Goal: Find contact information

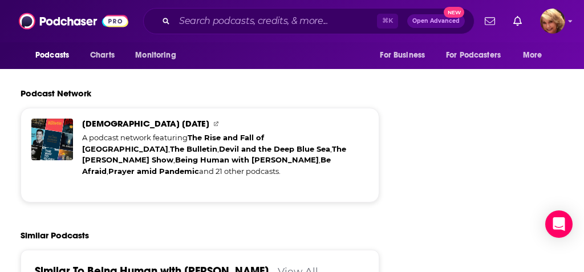
scroll to position [2055, 7]
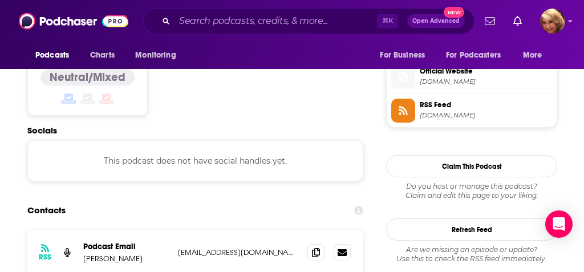
scroll to position [935, 0]
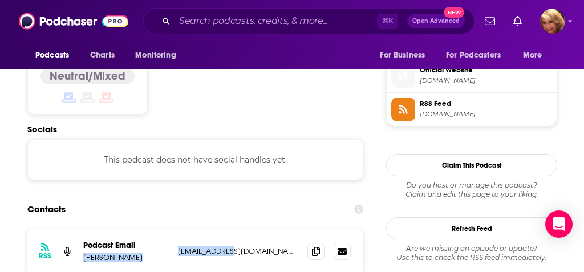
drag, startPoint x: 172, startPoint y: 192, endPoint x: 230, endPoint y: 193, distance: 58.2
click at [233, 229] on div "RSS Podcast Email [PERSON_NAME] [EMAIL_ADDRESS][DOMAIN_NAME] [EMAIL_ADDRESS][DO…" at bounding box center [195, 251] width 336 height 44
click at [218, 229] on div "RSS Podcast Email [PERSON_NAME] [EMAIL_ADDRESS][DOMAIN_NAME] [EMAIL_ADDRESS][DO…" at bounding box center [195, 251] width 336 height 44
drag, startPoint x: 179, startPoint y: 192, endPoint x: 322, endPoint y: 197, distance: 142.6
click at [322, 229] on div "RSS Podcast Email [PERSON_NAME] [EMAIL_ADDRESS][DOMAIN_NAME] [EMAIL_ADDRESS][DO…" at bounding box center [195, 251] width 336 height 44
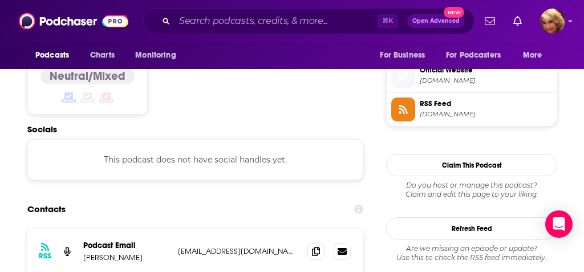
copy p "[EMAIL_ADDRESS]"
click at [369, 247] on icon at bounding box center [364, 250] width 9 height 7
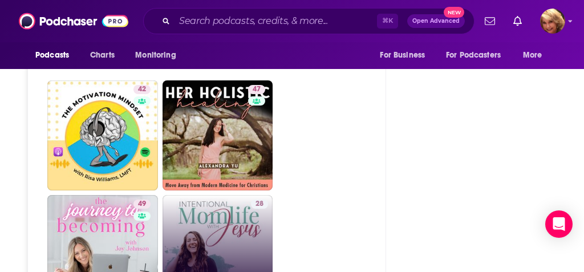
scroll to position [2222, 0]
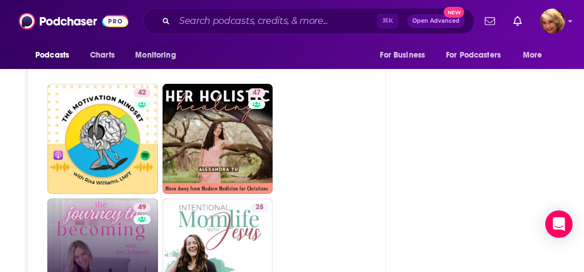
click at [119, 198] on link "49 The Journey to Becoming | [DEMOGRAPHIC_DATA] Living, Personal Development, P…" at bounding box center [102, 253] width 111 height 111
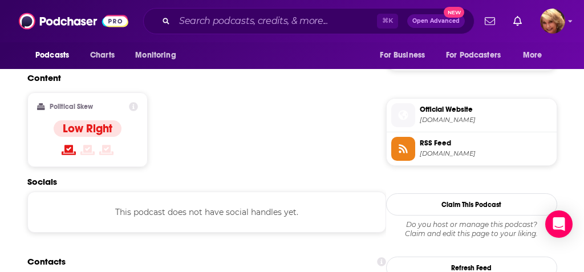
scroll to position [897, 0]
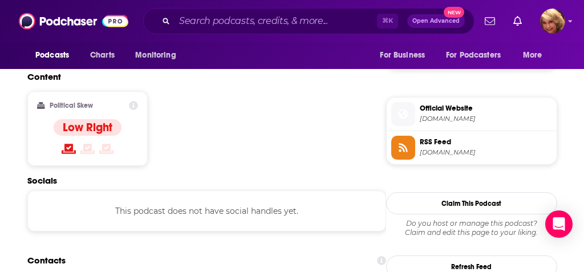
drag, startPoint x: 250, startPoint y: 218, endPoint x: 176, endPoint y: 220, distance: 74.1
copy p "[EMAIL_ADDRESS][DOMAIN_NAME]"
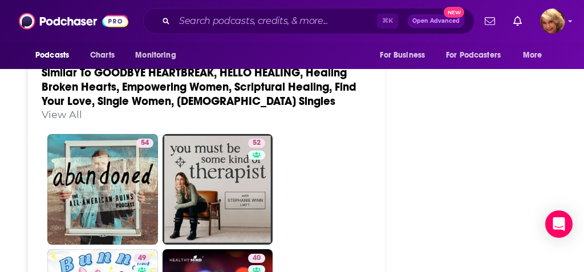
scroll to position [2020, 0]
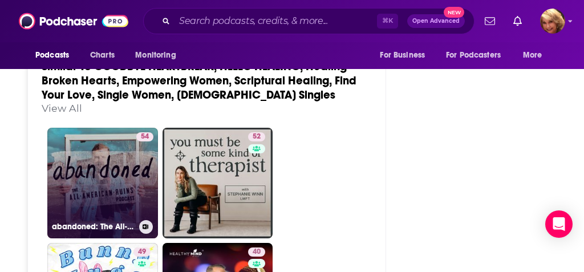
click at [115, 128] on link "54 abandoned: The All-American Ruins Podcast" at bounding box center [102, 183] width 111 height 111
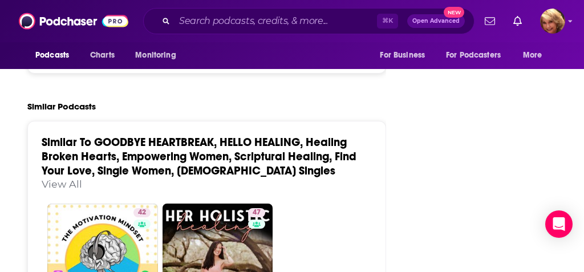
scroll to position [2104, 0]
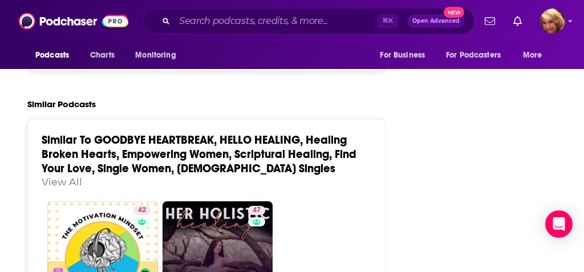
click at [230, 201] on link "47 HER HOLISTIC HEALING, [DEMOGRAPHIC_DATA] Wellness, Natural Remedies, Chronic…" at bounding box center [217, 256] width 111 height 111
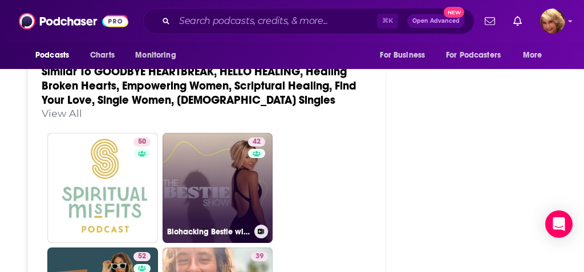
scroll to position [2176, 0]
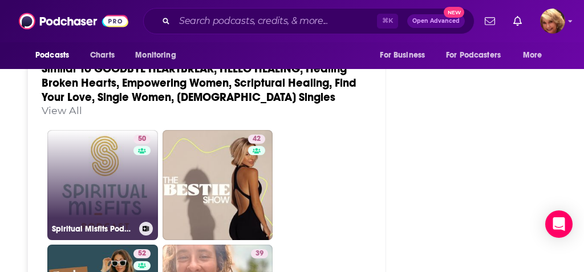
click at [122, 136] on link "50 Spiritual Misfits Podcast" at bounding box center [102, 185] width 111 height 111
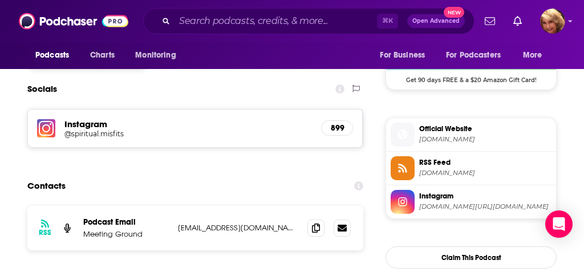
scroll to position [959, 0]
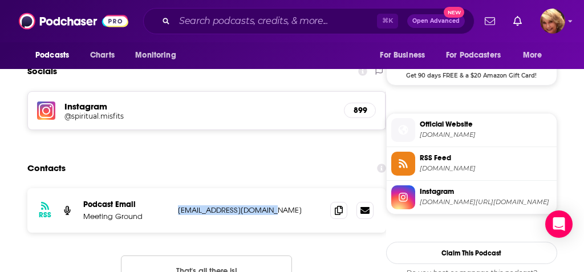
drag, startPoint x: 265, startPoint y: 179, endPoint x: 174, endPoint y: 176, distance: 90.1
click at [174, 188] on div "RSS Podcast Email Meeting Ground [EMAIL_ADDRESS][DOMAIN_NAME] [EMAIL_ADDRESS][D…" at bounding box center [206, 210] width 359 height 44
copy p "[EMAIL_ADDRESS][DOMAIN_NAME]"
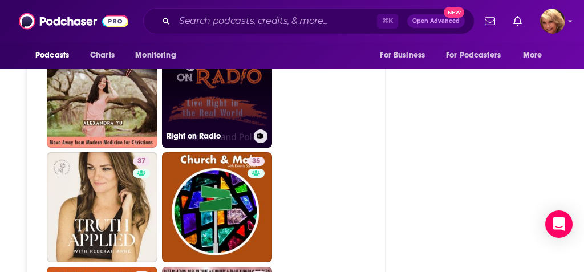
scroll to position [2101, 1]
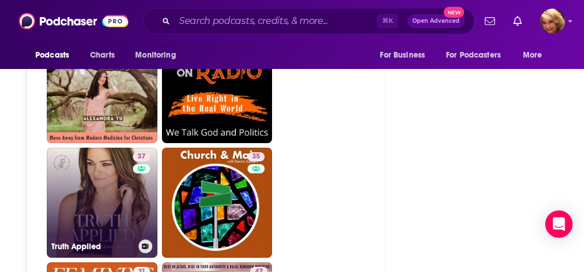
click at [109, 165] on link "37 Truth Applied" at bounding box center [102, 203] width 111 height 111
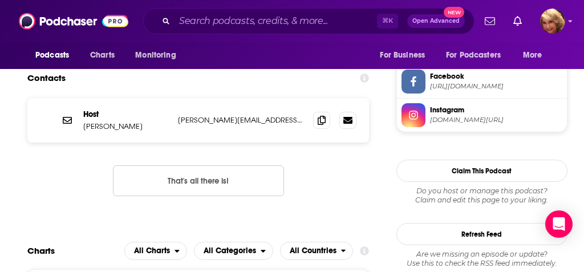
scroll to position [869, 0]
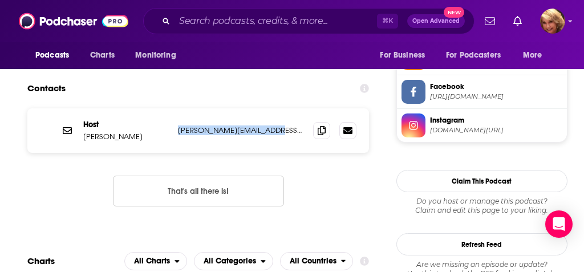
drag, startPoint x: 289, startPoint y: 127, endPoint x: 177, endPoint y: 127, distance: 111.8
click at [177, 127] on div "Host [PERSON_NAME] [PERSON_NAME][EMAIL_ADDRESS][PERSON_NAME][DOMAIN_NAME] [PERS…" at bounding box center [198, 130] width 342 height 44
copy p "[PERSON_NAME][EMAIL_ADDRESS][PERSON_NAME][DOMAIN_NAME]"
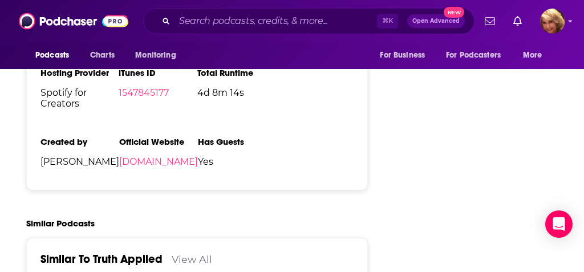
scroll to position [1537, 1]
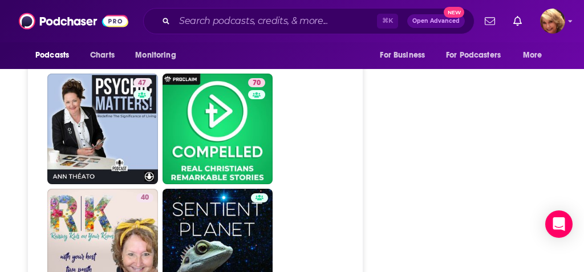
scroll to position [3636, 0]
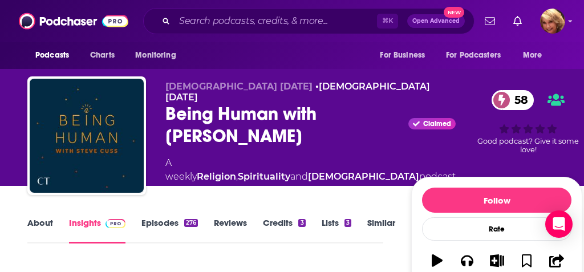
type input "[URL][DOMAIN_NAME]"
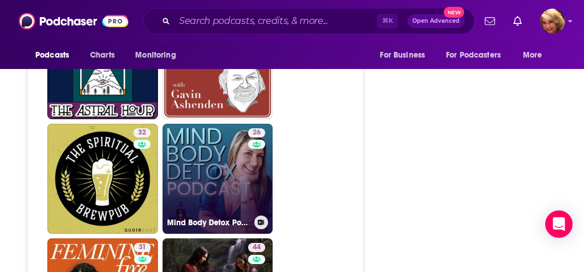
scroll to position [2307, 0]
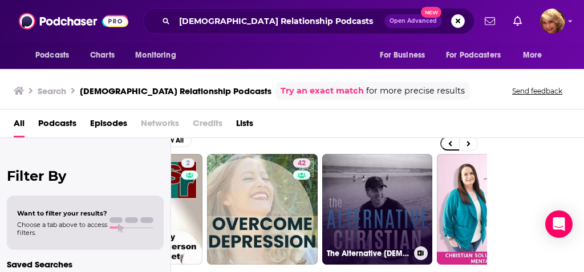
scroll to position [0, 352]
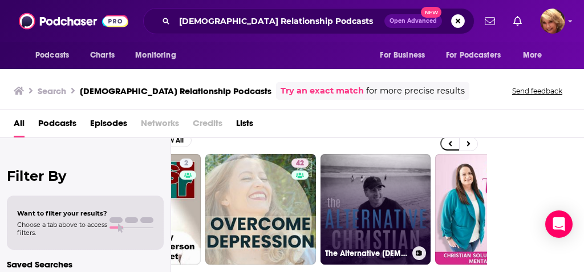
click at [392, 224] on link "The Alternative [DEMOGRAPHIC_DATA]" at bounding box center [375, 209] width 111 height 111
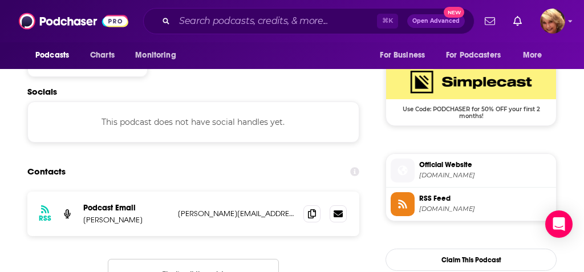
scroll to position [843, 6]
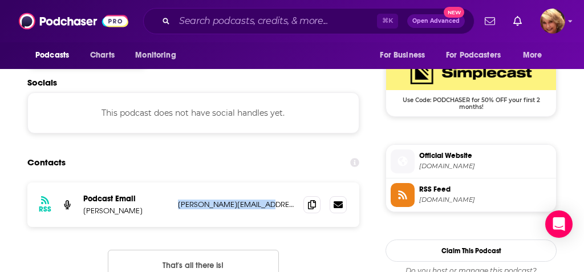
drag, startPoint x: 269, startPoint y: 204, endPoint x: 169, endPoint y: 205, distance: 99.8
click at [168, 205] on div "RSS Podcast Email Kirk Martin [EMAIL_ADDRESS][DOMAIN_NAME] [PERSON_NAME][EMAIL_…" at bounding box center [193, 204] width 332 height 44
copy p "[PERSON_NAME][EMAIL_ADDRESS][DOMAIN_NAME]"
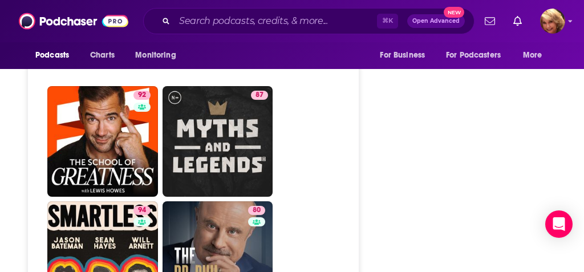
scroll to position [2852, 8]
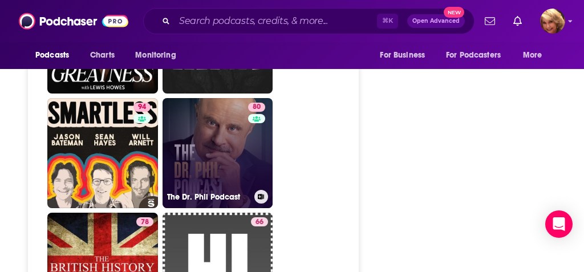
click at [230, 135] on link "80 The Dr. Phil Podcast" at bounding box center [217, 153] width 111 height 111
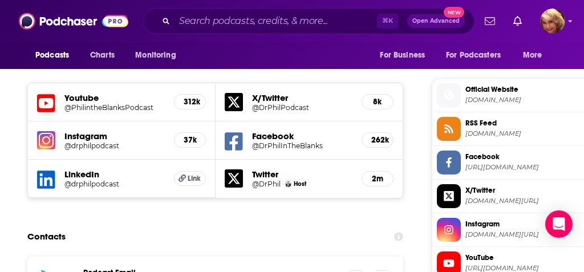
scroll to position [1013, 0]
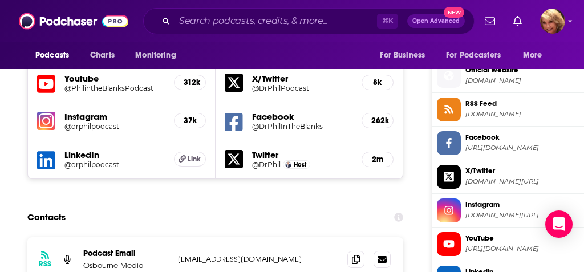
drag, startPoint x: 277, startPoint y: 234, endPoint x: 176, endPoint y: 235, distance: 100.9
copy p "[PERSON_NAME][EMAIL_ADDRESS][PERSON_NAME][DOMAIN_NAME]"
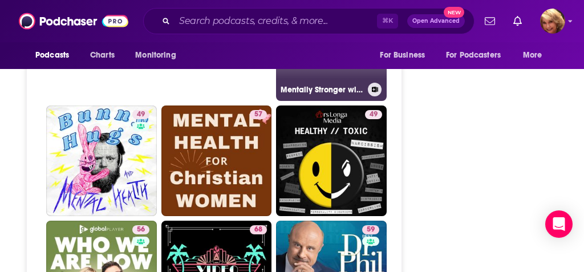
scroll to position [3260, 1]
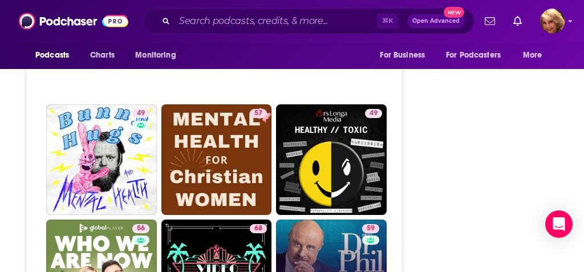
click at [335, 220] on link "59 Best Of Dr. Phil" at bounding box center [331, 275] width 111 height 111
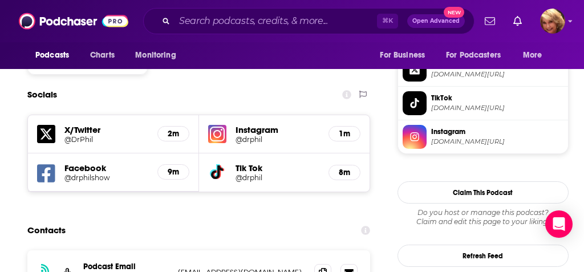
scroll to position [1042, 0]
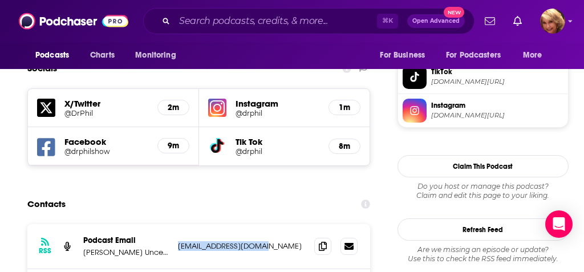
drag, startPoint x: 265, startPoint y: 205, endPoint x: 175, endPoint y: 201, distance: 90.2
click at [175, 224] on div "RSS Podcast Email [PERSON_NAME] Uncensored [EMAIL_ADDRESS][DOMAIN_NAME] [EMAIL_…" at bounding box center [198, 246] width 343 height 45
copy p "[EMAIL_ADDRESS][DOMAIN_NAME]"
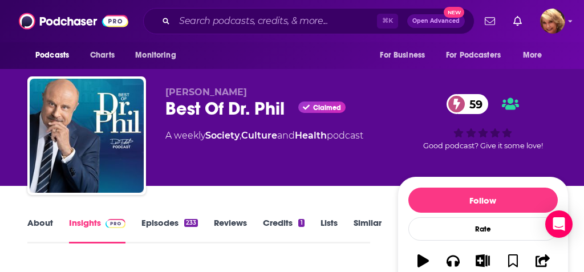
scroll to position [0, 0]
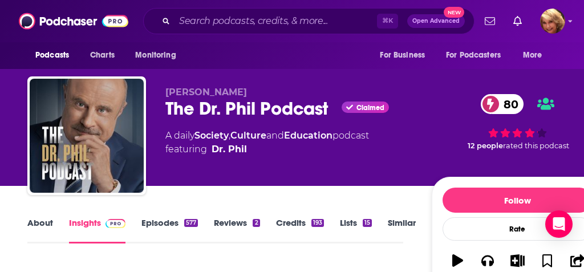
type input "[URL][DOMAIN_NAME]"
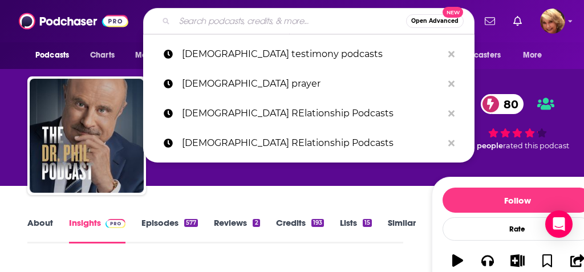
click at [177, 14] on input "Search podcasts, credits, & more..." at bounding box center [289, 21] width 231 height 18
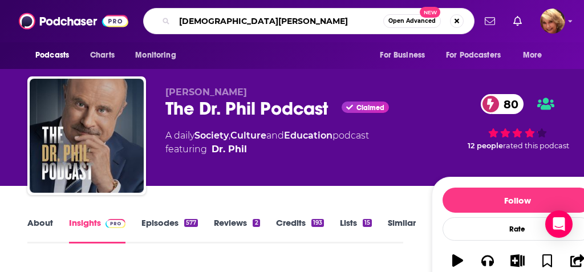
type input "[DEMOGRAPHIC_DATA] Women"
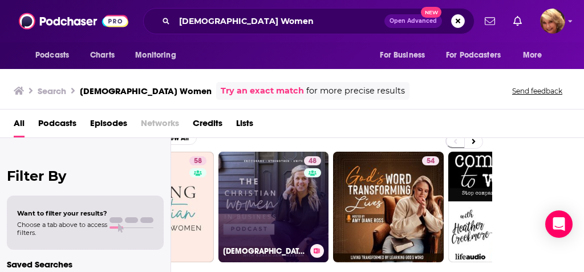
scroll to position [0, 2]
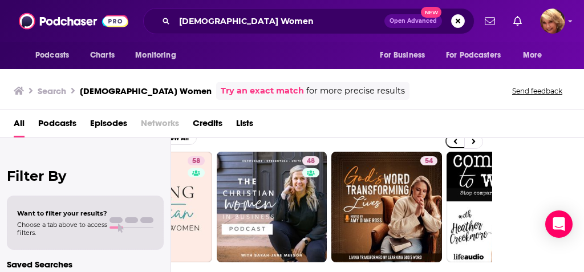
click at [245, 124] on span "Lists" at bounding box center [244, 125] width 17 height 23
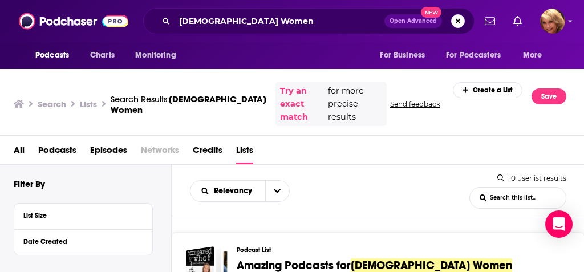
click at [272, 258] on span "Amazing Podcasts for" at bounding box center [294, 265] width 114 height 14
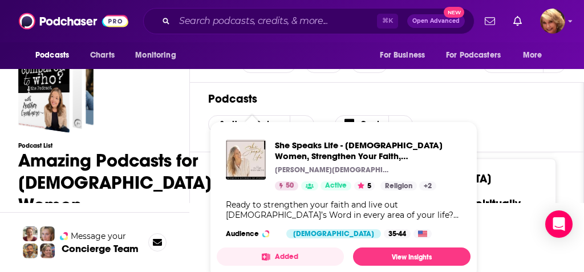
scroll to position [71, 0]
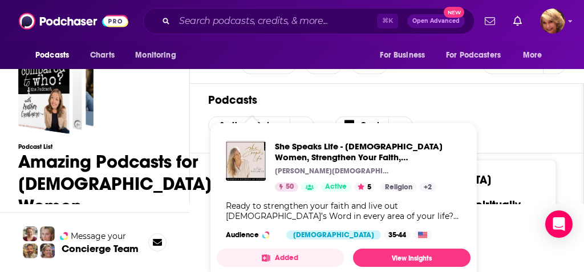
click at [274, 252] on button "Added" at bounding box center [280, 258] width 127 height 18
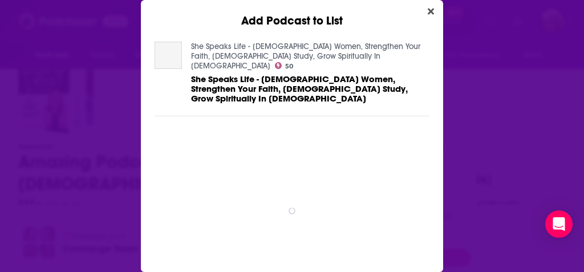
scroll to position [0, 0]
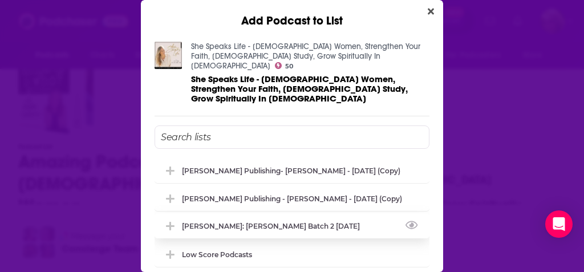
click at [266, 222] on div "[PERSON_NAME]: [PERSON_NAME] batch 2 [DATE]" at bounding box center [274, 226] width 185 height 9
click at [414, 220] on icon "View Link" at bounding box center [411, 225] width 13 height 11
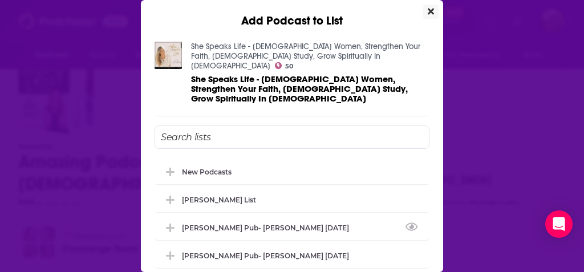
scroll to position [112, 0]
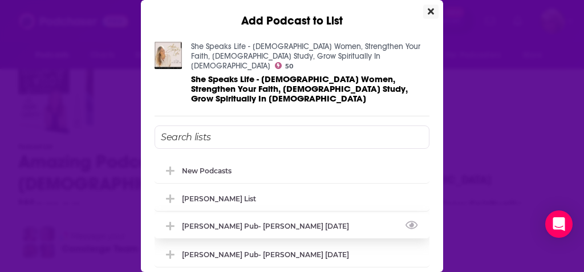
click at [227, 222] on div "[PERSON_NAME] Pub- [PERSON_NAME] [DATE]" at bounding box center [269, 226] width 174 height 9
click at [411, 221] on icon "View Link" at bounding box center [411, 225] width 13 height 8
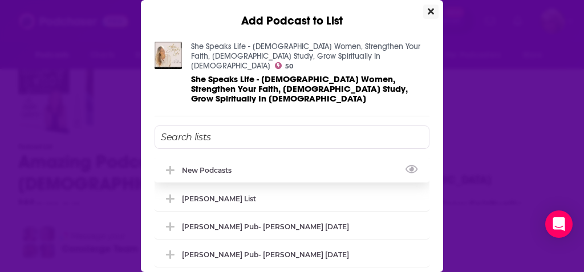
click at [220, 166] on div "New Podcasts" at bounding box center [210, 170] width 56 height 9
click at [410, 164] on icon "View Link" at bounding box center [411, 169] width 13 height 11
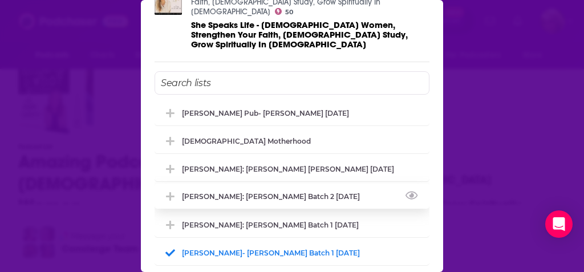
scroll to position [60, 0]
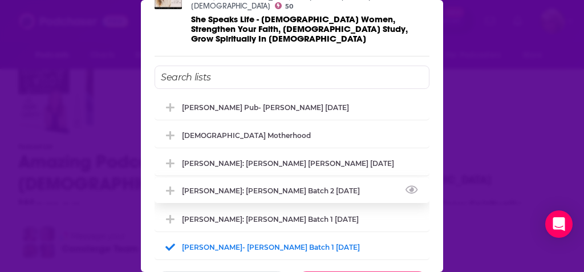
click at [259, 178] on div "[PERSON_NAME]: [PERSON_NAME] batch 2 [DATE]" at bounding box center [292, 190] width 275 height 25
click at [411, 186] on icon "View Link" at bounding box center [411, 190] width 13 height 8
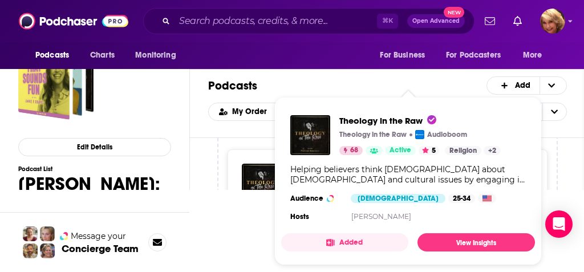
scroll to position [86, 0]
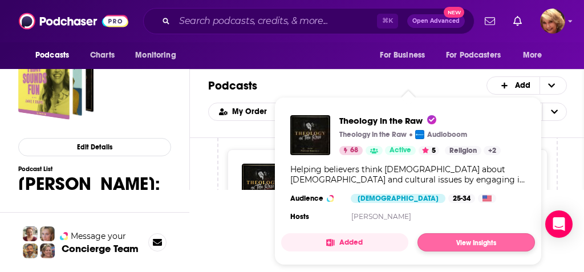
click at [445, 239] on link "View Insights" at bounding box center [475, 242] width 117 height 18
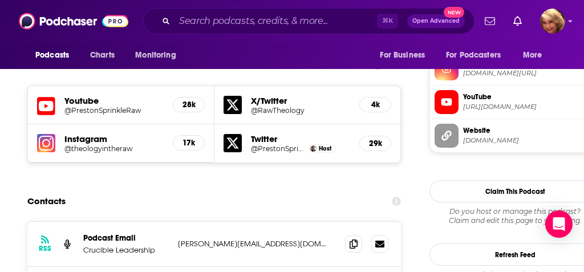
scroll to position [1019, 0]
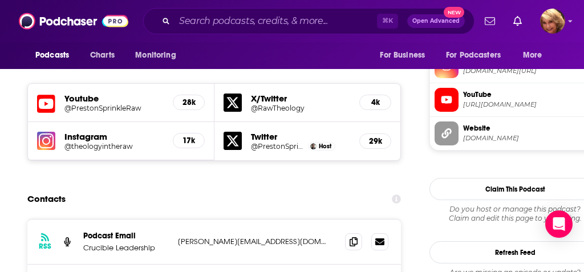
drag, startPoint x: 277, startPoint y: 217, endPoint x: 176, endPoint y: 217, distance: 101.5
copy p "chris@prestonsprinkle.com"
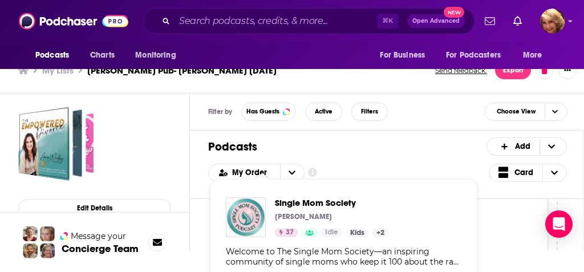
scroll to position [3, 0]
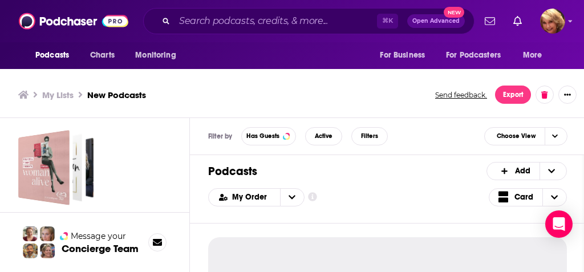
click at [410, 159] on div "Podcasts Add My Order Customize Your List Order Select the “My Order” sort and …" at bounding box center [387, 189] width 395 height 68
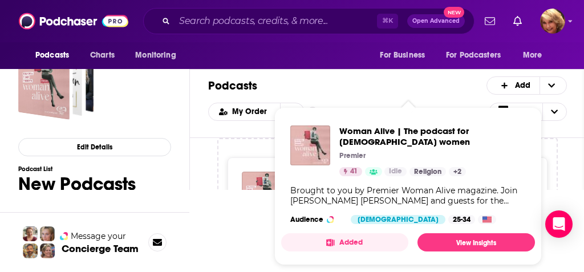
scroll to position [86, 0]
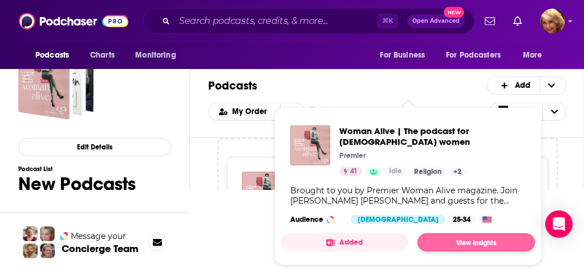
click at [469, 244] on link "View Insights" at bounding box center [475, 242] width 117 height 18
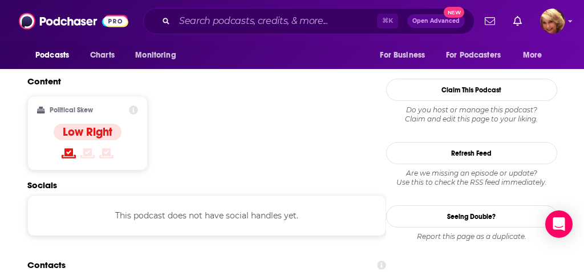
scroll to position [954, 0]
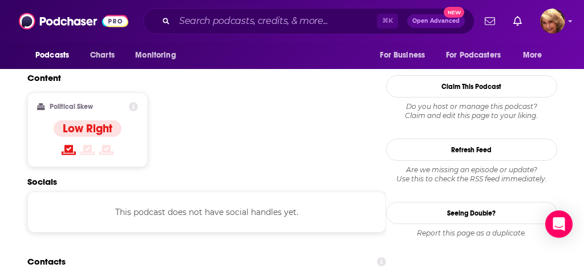
drag, startPoint x: 280, startPoint y: 233, endPoint x: 184, endPoint y: 230, distance: 96.4
copy p "digital.team@premier.org.uk"
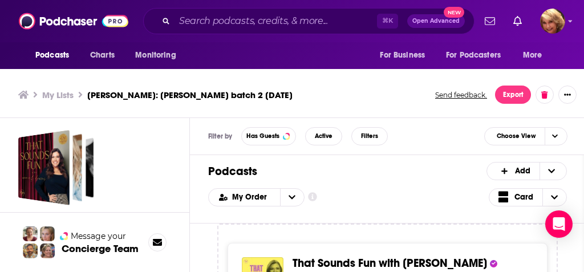
click at [67, 167] on div "Broadstreet: Linda Kozar batch 2 3/15/24" at bounding box center [43, 167] width 51 height 75
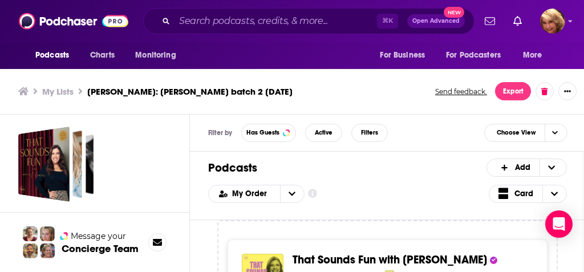
scroll to position [3, 0]
click at [552, 193] on icon "Choose View" at bounding box center [554, 194] width 7 height 4
click at [503, 232] on icon "Choose View" at bounding box center [503, 231] width 10 height 8
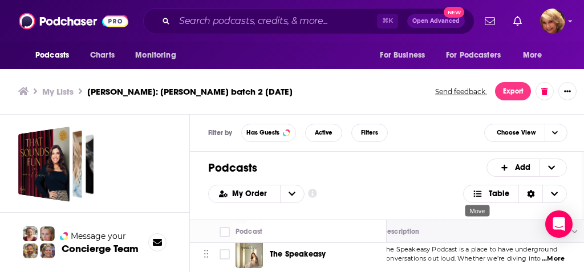
scroll to position [99, 14]
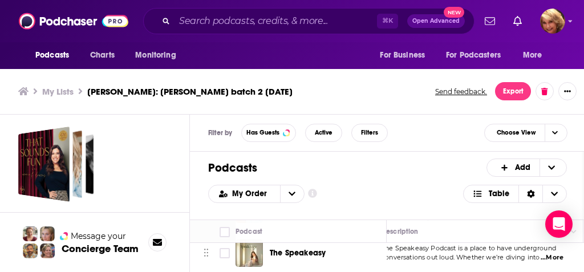
click at [323, 255] on span "The Speakeasy" at bounding box center [298, 253] width 56 height 10
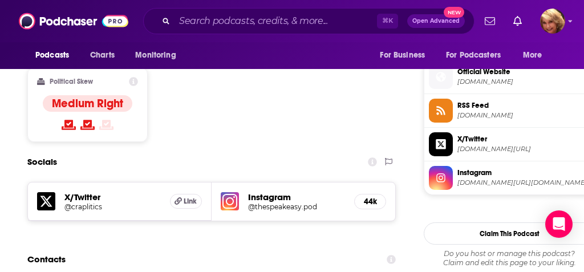
scroll to position [909, 0]
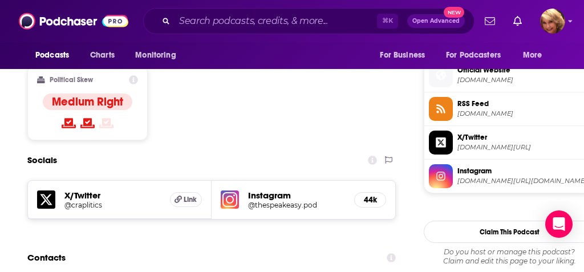
drag, startPoint x: 302, startPoint y: 227, endPoint x: 178, endPoint y: 229, distance: 123.7
copy p "podcast@thegirlnamedblake.com"
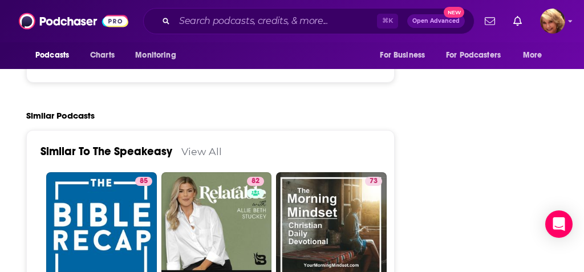
scroll to position [2429, 1]
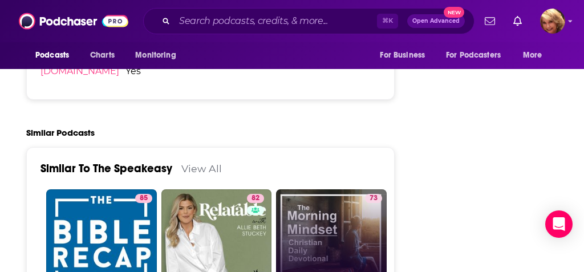
click at [339, 189] on link "73 Morning Mindset Christian Daily Devotional Bible study and prayer" at bounding box center [331, 244] width 111 height 111
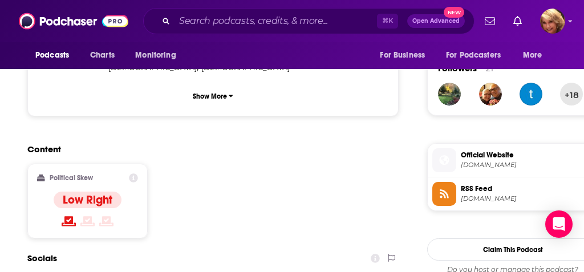
scroll to position [877, 0]
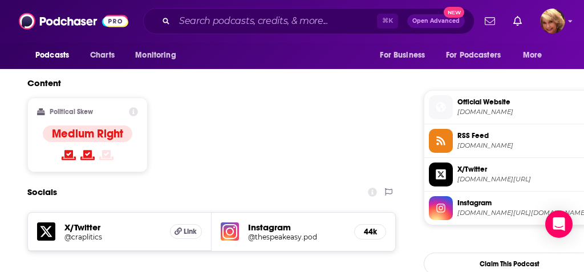
type input "https://www.podchaser.com/podcasts/the-speakeasy-745916"
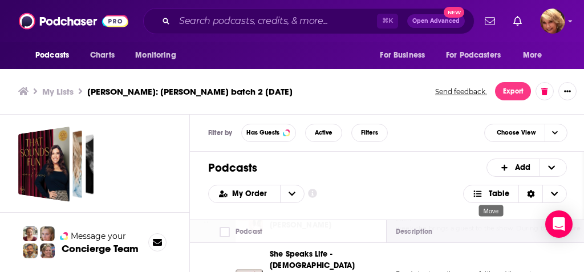
scroll to position [318, 0]
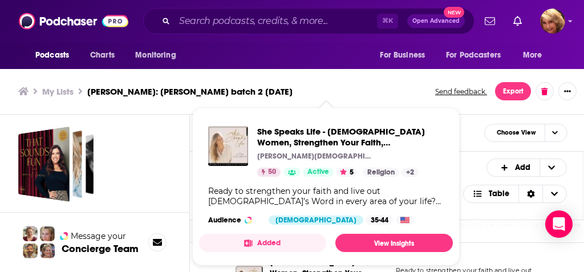
click at [323, 145] on span "She Speaks Life - [DEMOGRAPHIC_DATA] Women, Strengthen Your Faith, [DEMOGRAPHIC…" at bounding box center [350, 137] width 186 height 22
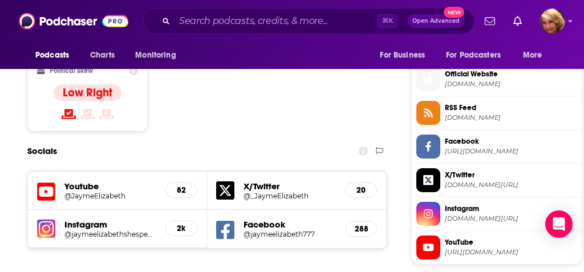
scroll to position [959, 0]
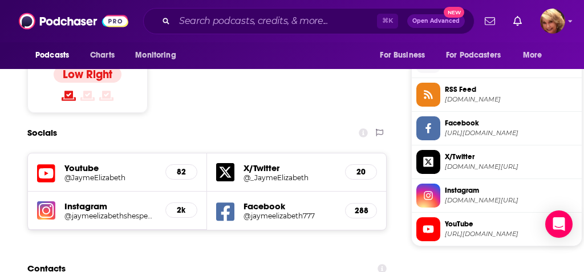
drag, startPoint x: 278, startPoint y: 229, endPoint x: 176, endPoint y: 231, distance: 102.1
copy p "jayme@jaymeelizabeth.com"
